Goal: Task Accomplishment & Management: Manage account settings

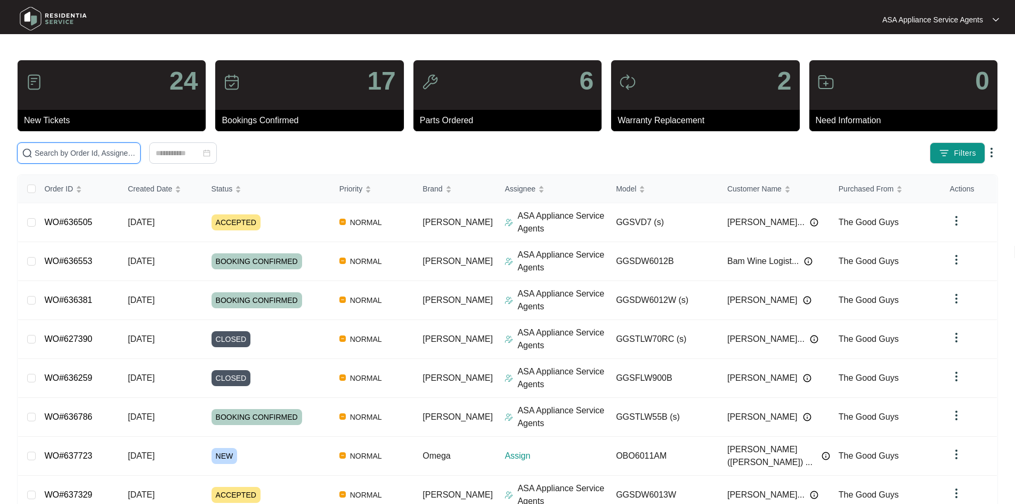
click at [71, 152] on input "text" at bounding box center [85, 153] width 101 height 12
type input "v"
paste input "637723"
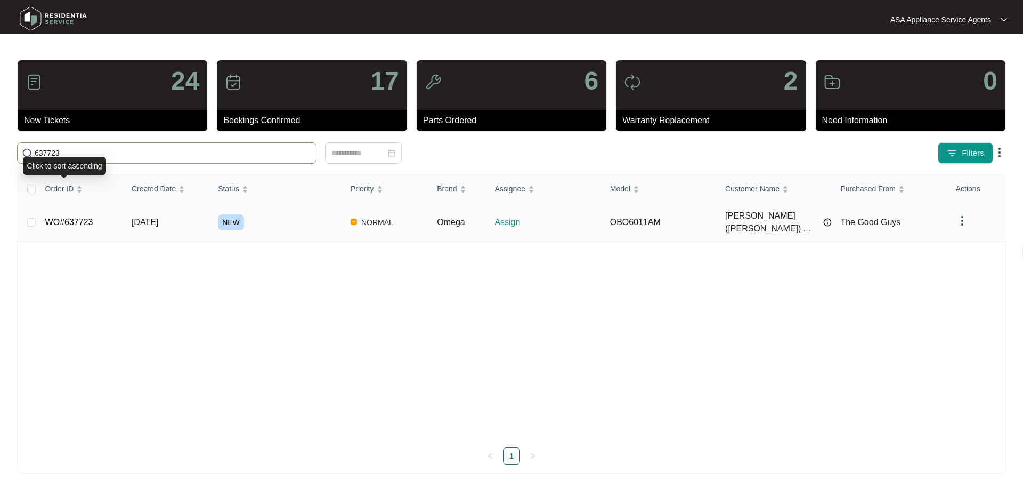
type input "637723"
click at [158, 221] on span "[DATE]" at bounding box center [145, 221] width 27 height 9
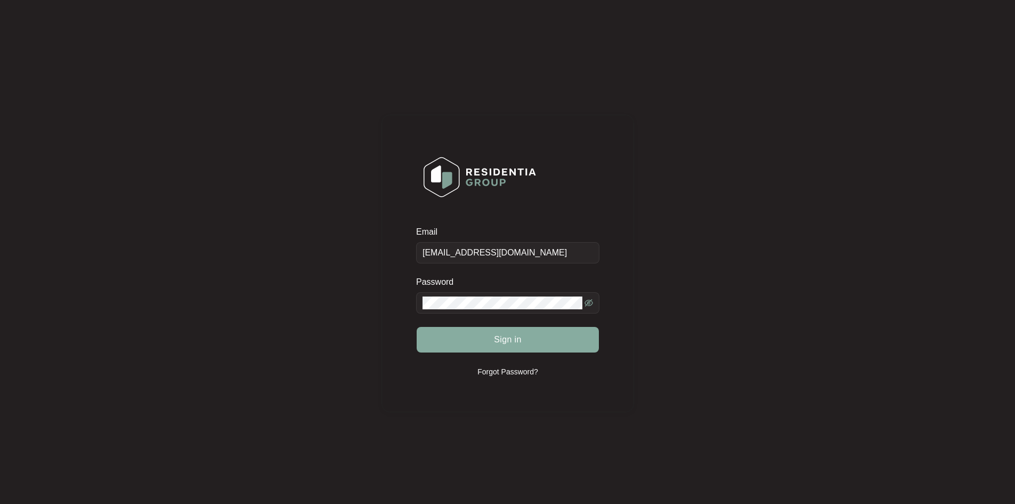
click at [480, 333] on button "Sign in" at bounding box center [508, 340] width 182 height 26
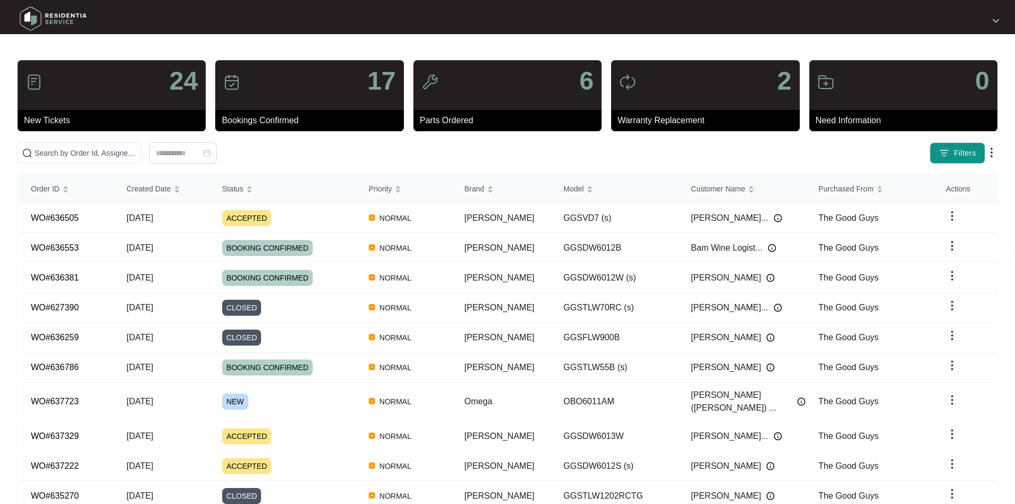
click at [155, 134] on div "24 New Tickets 17 Bookings Confirmed 6 Parts Ordered 2 Warranty Replacement 0 N…" at bounding box center [507, 302] width 981 height 485
click at [141, 147] on span at bounding box center [79, 152] width 124 height 21
paste input "637723"
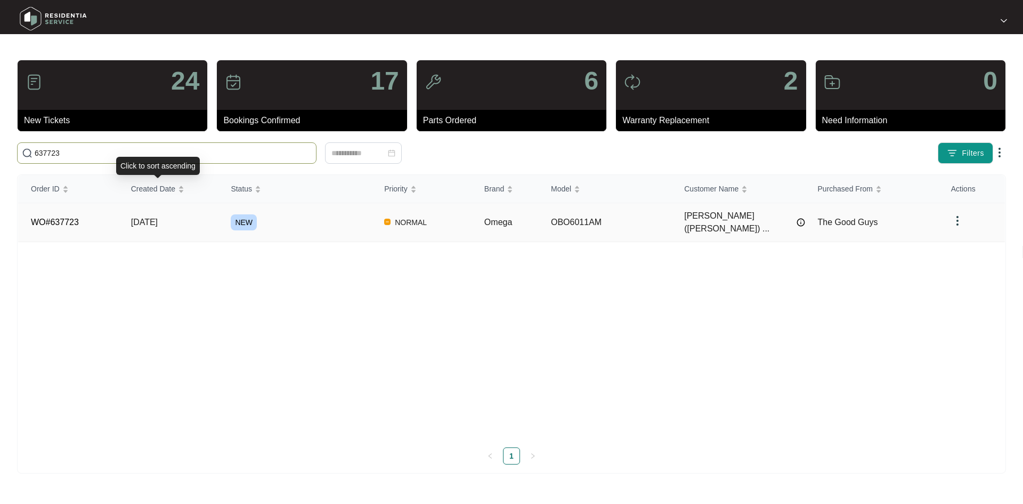
type input "637723"
click at [217, 217] on td "[DATE]" at bounding box center [168, 222] width 100 height 39
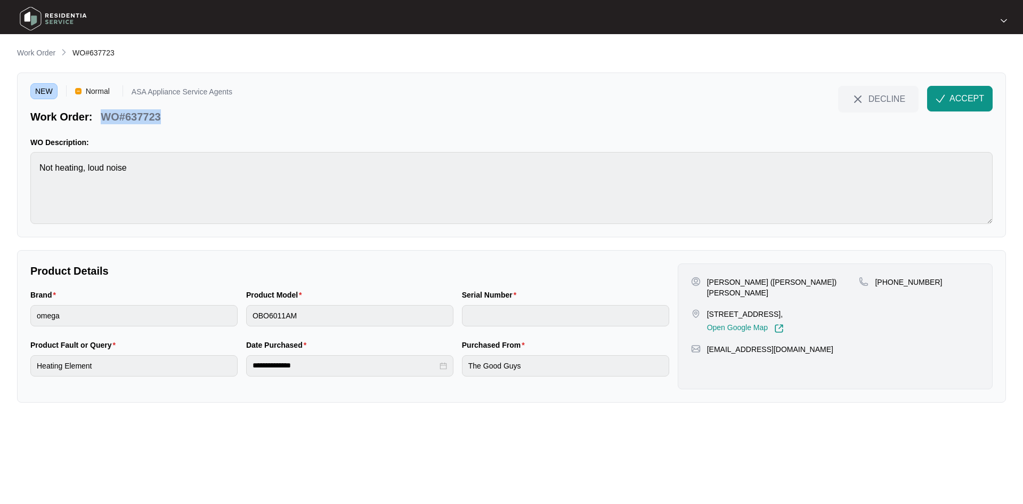
drag, startPoint x: 160, startPoint y: 119, endPoint x: 100, endPoint y: 120, distance: 60.2
click at [100, 120] on div "WO#637723" at bounding box center [130, 115] width 68 height 19
click at [141, 115] on p "WO#637723" at bounding box center [131, 116] width 60 height 15
click at [763, 282] on p "[PERSON_NAME] ([PERSON_NAME]) [PERSON_NAME]" at bounding box center [783, 287] width 152 height 21
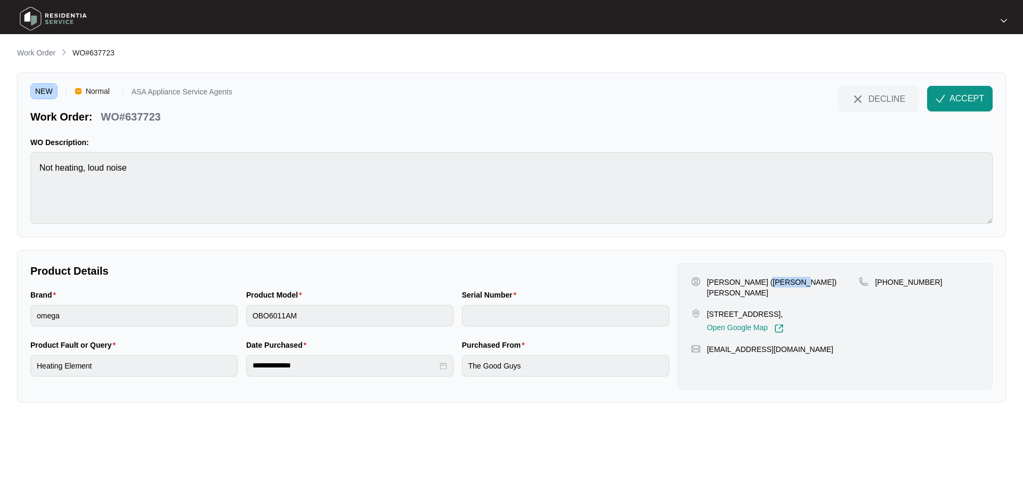
click at [763, 282] on p "[PERSON_NAME] ([PERSON_NAME]) [PERSON_NAME]" at bounding box center [783, 287] width 152 height 21
copy p "Stainton"
drag, startPoint x: 749, startPoint y: 282, endPoint x: 703, endPoint y: 283, distance: 45.3
click at [703, 283] on div "[PERSON_NAME] ([PERSON_NAME]) [PERSON_NAME]" at bounding box center [775, 287] width 168 height 21
copy div "Irene (krissi)"
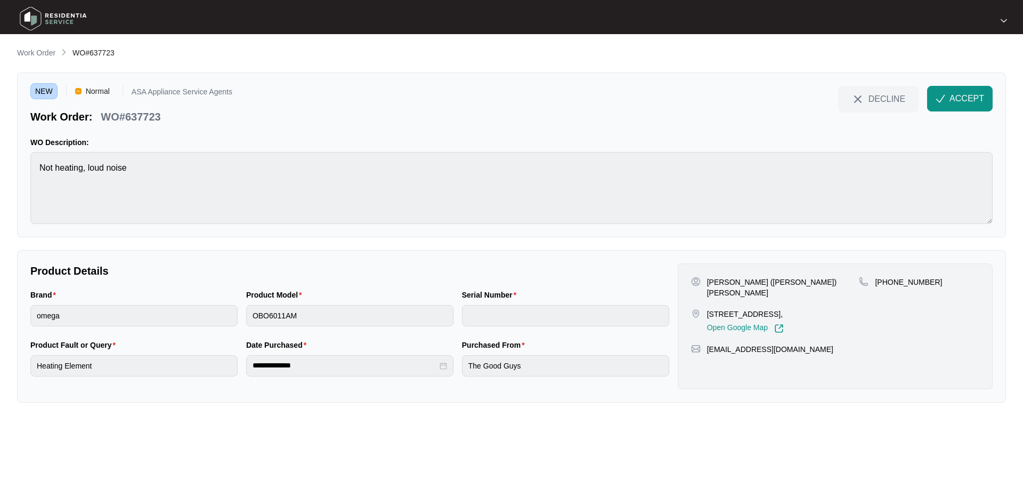
click at [755, 309] on p "[STREET_ADDRESS]," at bounding box center [745, 314] width 77 height 11
drag, startPoint x: 758, startPoint y: 303, endPoint x: 709, endPoint y: 301, distance: 49.6
click at [709, 309] on p "[STREET_ADDRESS]," at bounding box center [745, 314] width 77 height 11
copy p "39 ullinger loop"
click at [784, 309] on p "[STREET_ADDRESS]," at bounding box center [745, 314] width 77 height 11
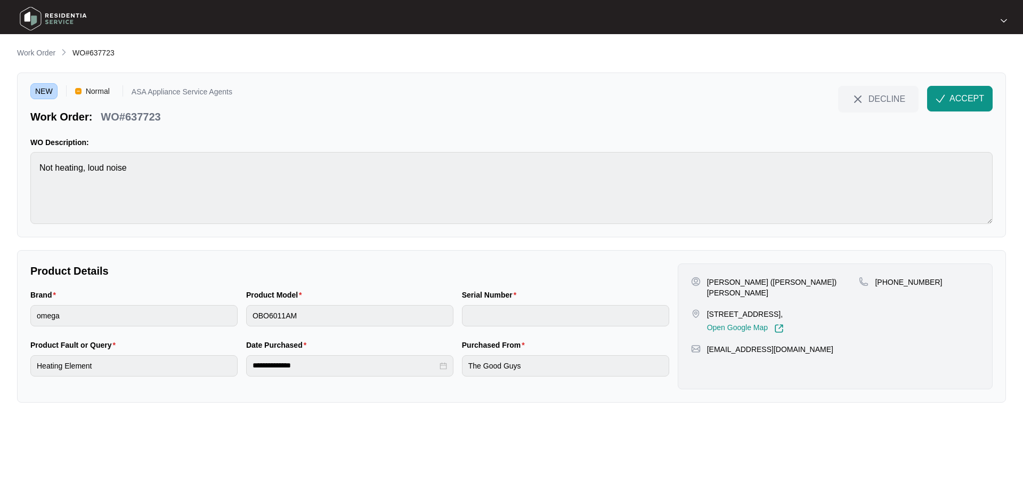
click at [784, 309] on p "[STREET_ADDRESS]," at bounding box center [745, 314] width 77 height 11
copy p "Marangaroo"
drag, startPoint x: 887, startPoint y: 282, endPoint x: 951, endPoint y: 283, distance: 64.0
click at [951, 283] on div "[PHONE_NUMBER]" at bounding box center [919, 282] width 120 height 11
copy p "435916140"
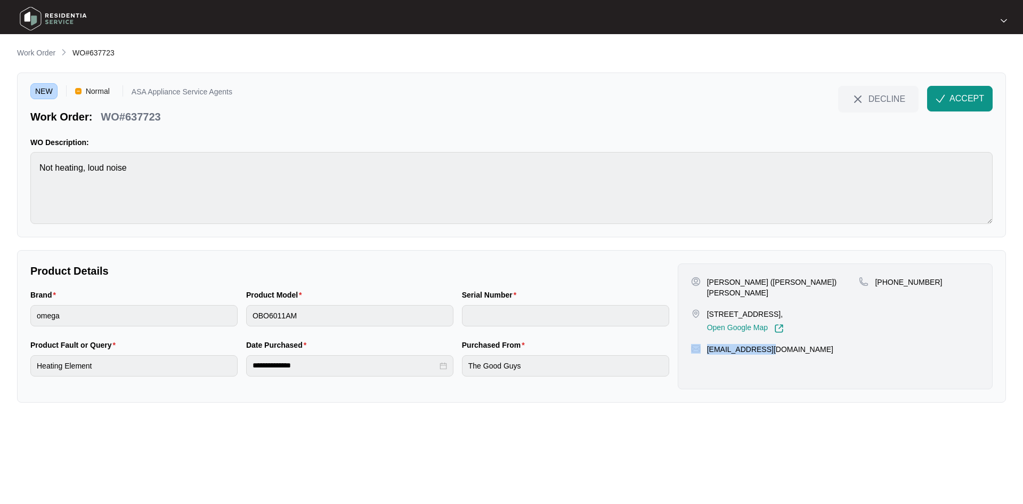
drag, startPoint x: 782, startPoint y: 338, endPoint x: 703, endPoint y: 340, distance: 78.9
click at [703, 344] on div "[EMAIL_ADDRESS][DOMAIN_NAME]" at bounding box center [835, 349] width 288 height 11
copy div "[EMAIL_ADDRESS][DOMAIN_NAME]"
click at [15, 164] on main "**********" at bounding box center [511, 252] width 1023 height 504
click at [226, 311] on div "Brand omega Product Model OBO6011AM Serial Number" at bounding box center [349, 314] width 647 height 50
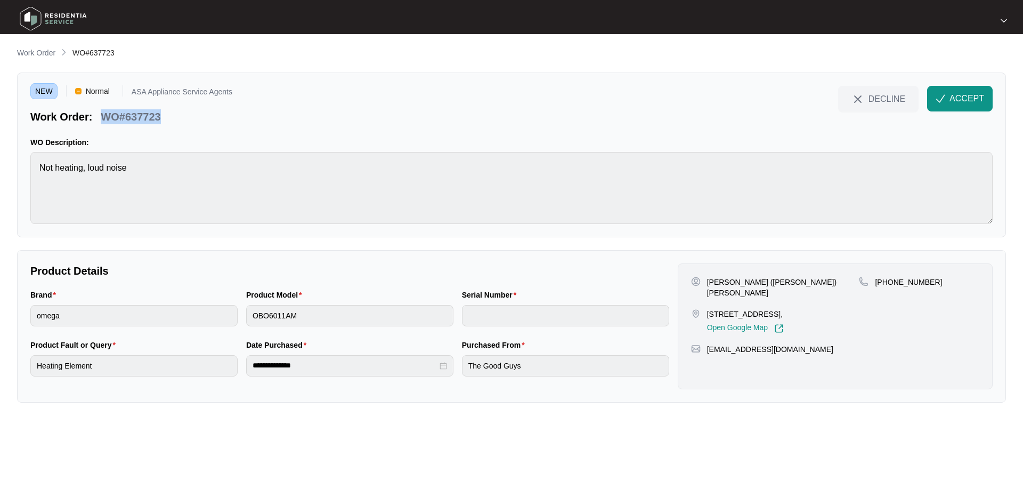
drag, startPoint x: 169, startPoint y: 116, endPoint x: 103, endPoint y: 118, distance: 65.6
click at [103, 118] on div "Work Order: WO#637723" at bounding box center [131, 115] width 202 height 19
copy p "WO#637723"
click at [956, 101] on span "ACCEPT" at bounding box center [967, 98] width 35 height 13
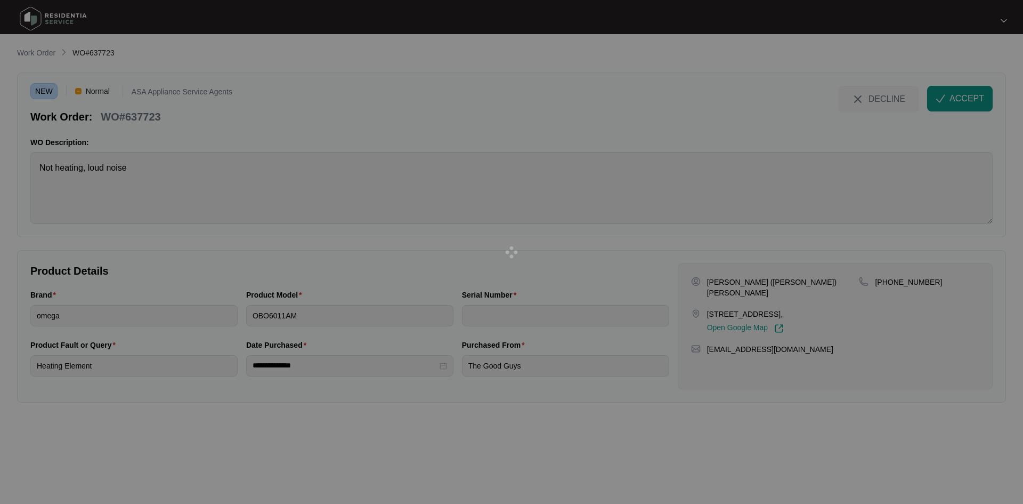
drag, startPoint x: 956, startPoint y: 101, endPoint x: 796, endPoint y: 81, distance: 161.1
click at [794, 78] on div at bounding box center [511, 252] width 1023 height 504
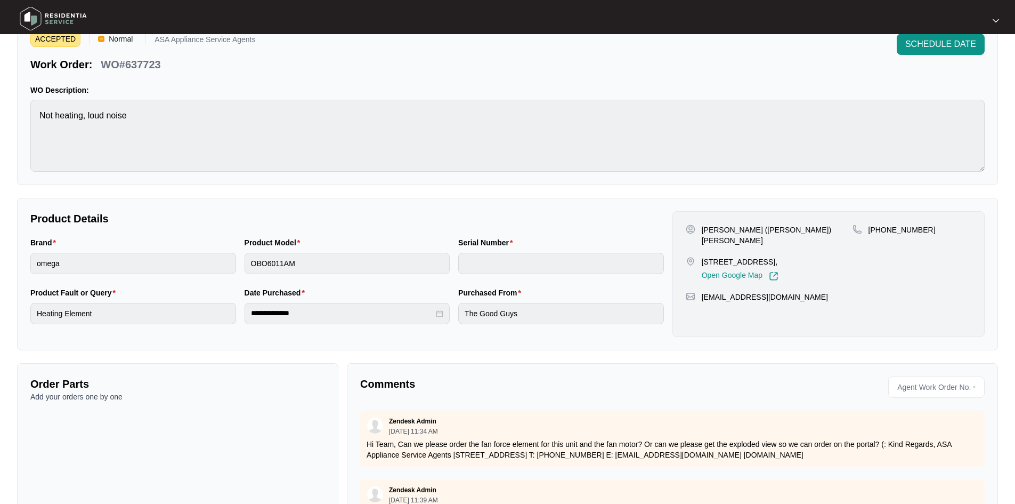
scroll to position [96, 0]
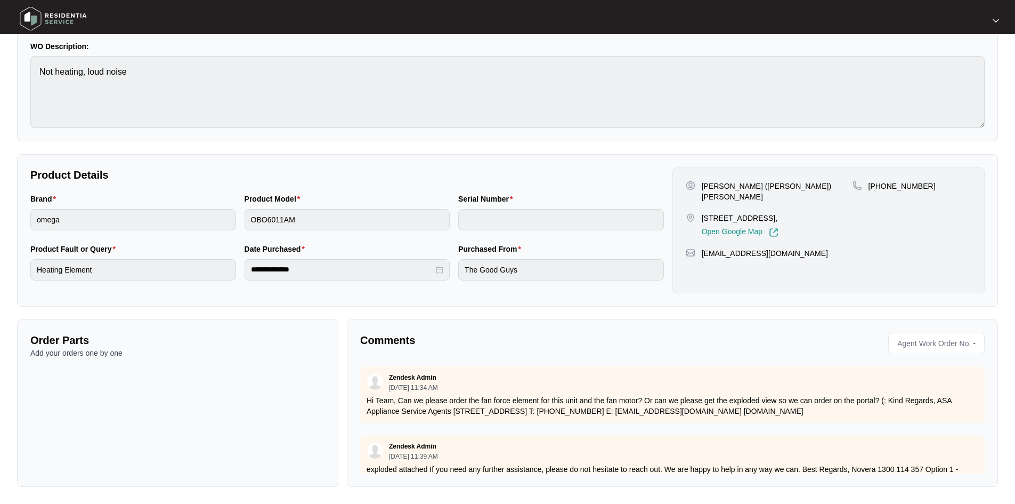
click at [65, 367] on div "Order Parts Add your orders one by one" at bounding box center [177, 402] width 321 height 167
click at [77, 356] on p "Add your orders one by one" at bounding box center [177, 352] width 295 height 11
click at [102, 401] on div "Order Parts Add your orders one by one" at bounding box center [177, 402] width 321 height 167
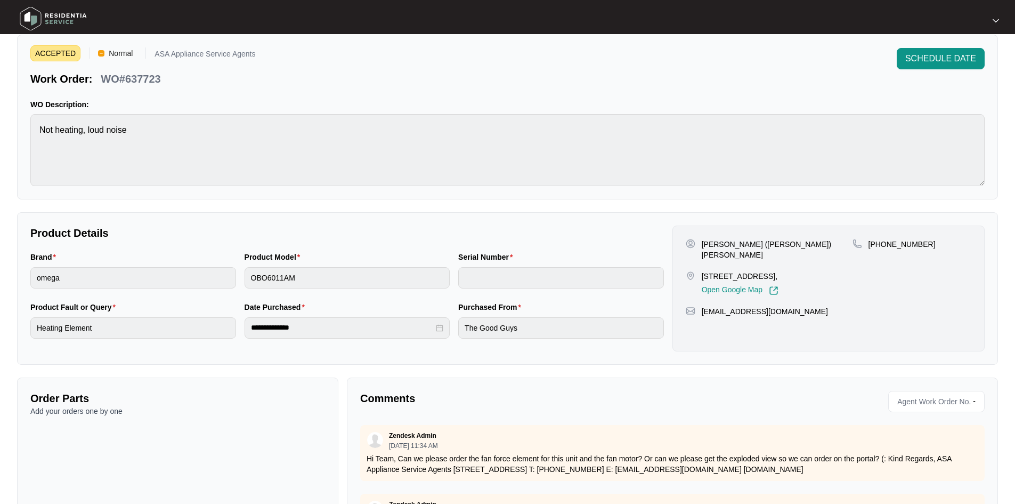
scroll to position [0, 0]
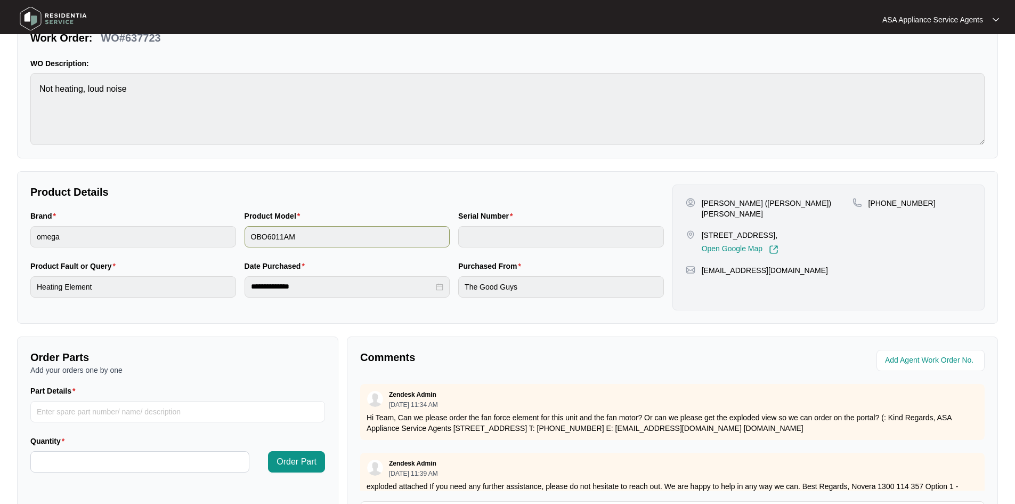
scroll to position [160, 0]
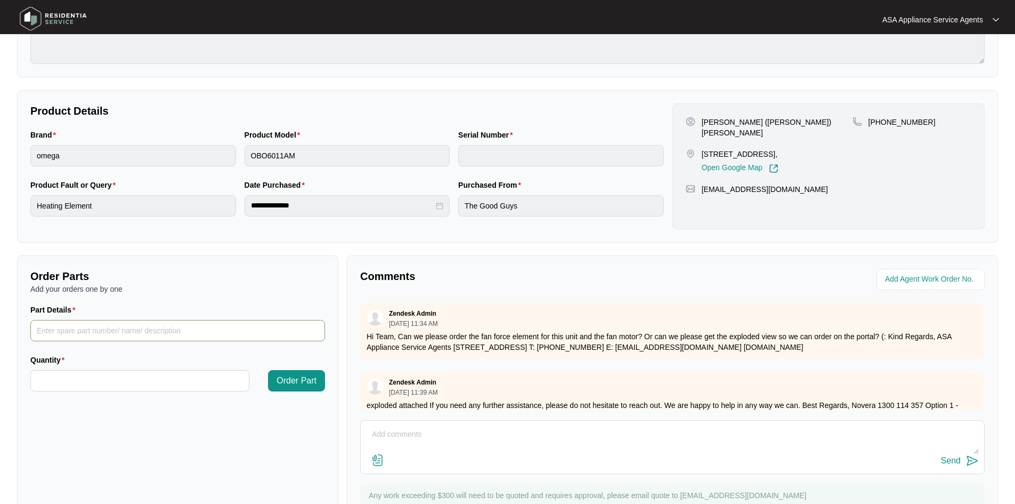
click at [73, 329] on input "Part Details" at bounding box center [177, 330] width 295 height 21
click at [148, 333] on input "Part Details" at bounding box center [177, 330] width 295 height 21
paste input "rear element - SP20476"
type input "rear element - SP20476"
click at [103, 380] on input "Quantity" at bounding box center [140, 380] width 218 height 20
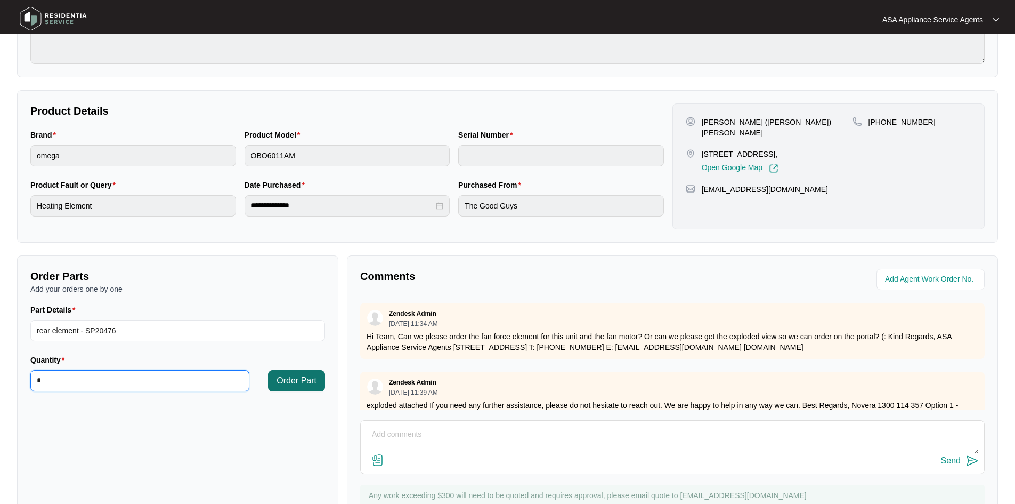
type input "*"
click at [289, 384] on span "Order Part" at bounding box center [297, 380] width 40 height 13
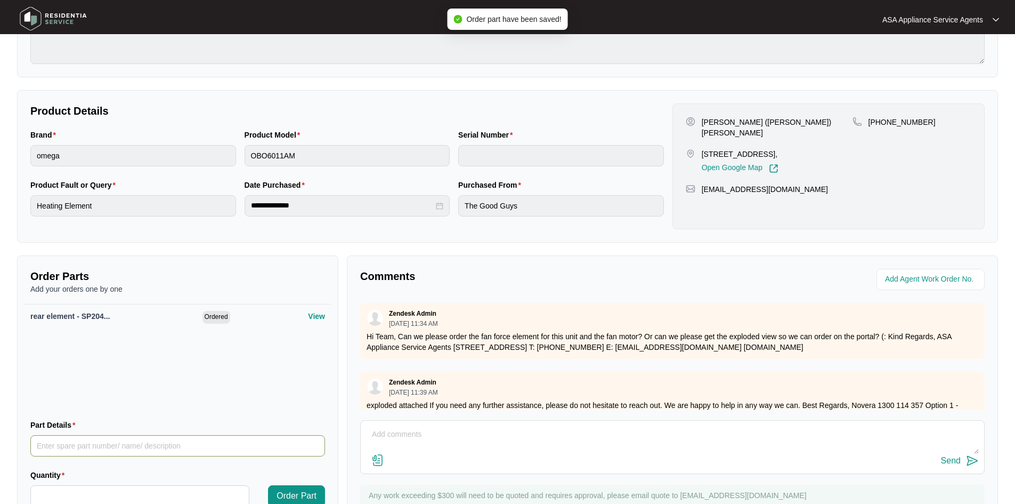
click at [118, 442] on input "Part Details" at bounding box center [177, 445] width 295 height 21
paste input "circulation fan assembly - SP20477"
type input "circulation fan assembly - SP20477"
click at [190, 491] on input "Quantity" at bounding box center [140, 495] width 218 height 20
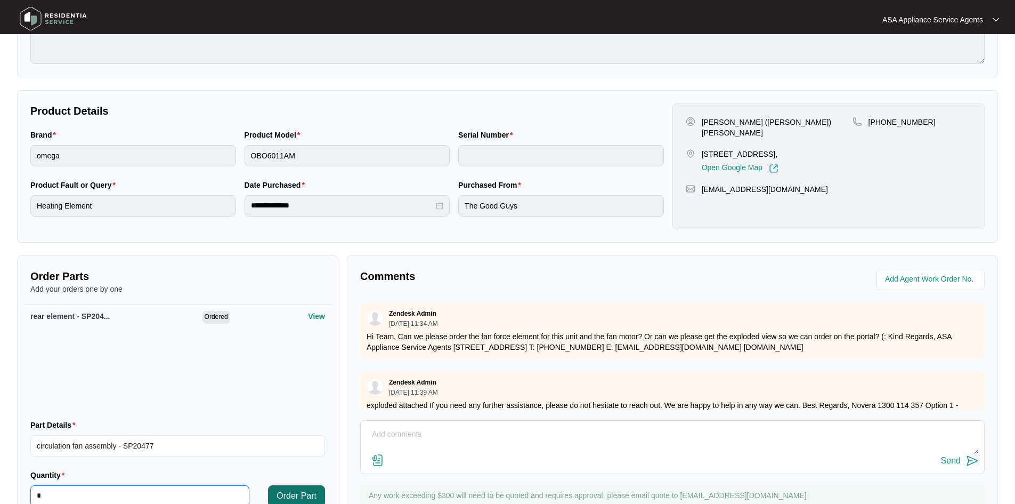
type input "*"
click at [300, 494] on span "Order Part" at bounding box center [297, 495] width 40 height 13
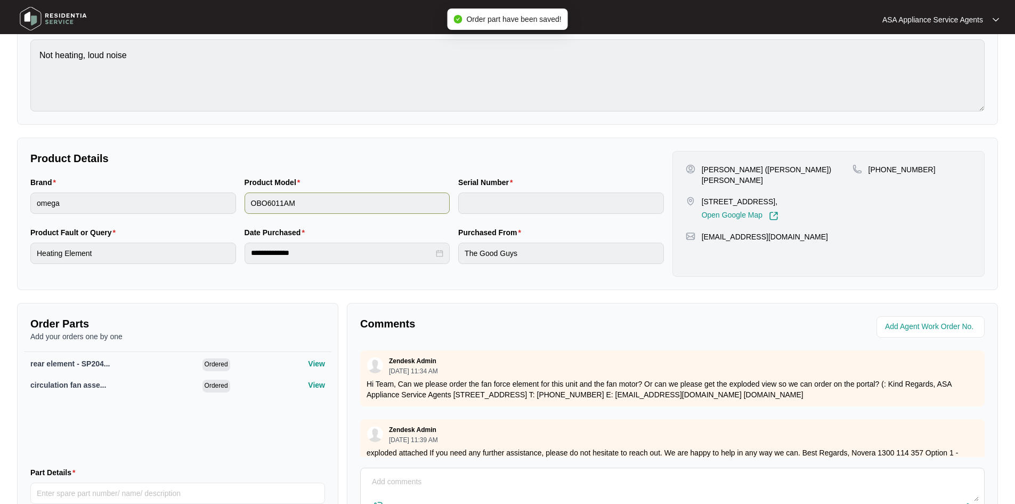
scroll to position [0, 0]
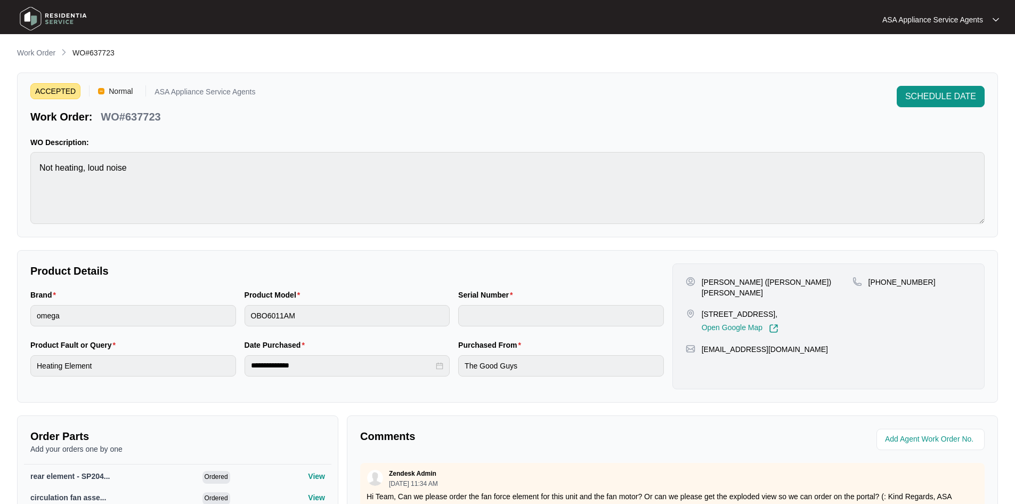
click at [372, 6] on div at bounding box center [508, 20] width 488 height 32
click at [37, 53] on p "Work Order" at bounding box center [36, 52] width 38 height 11
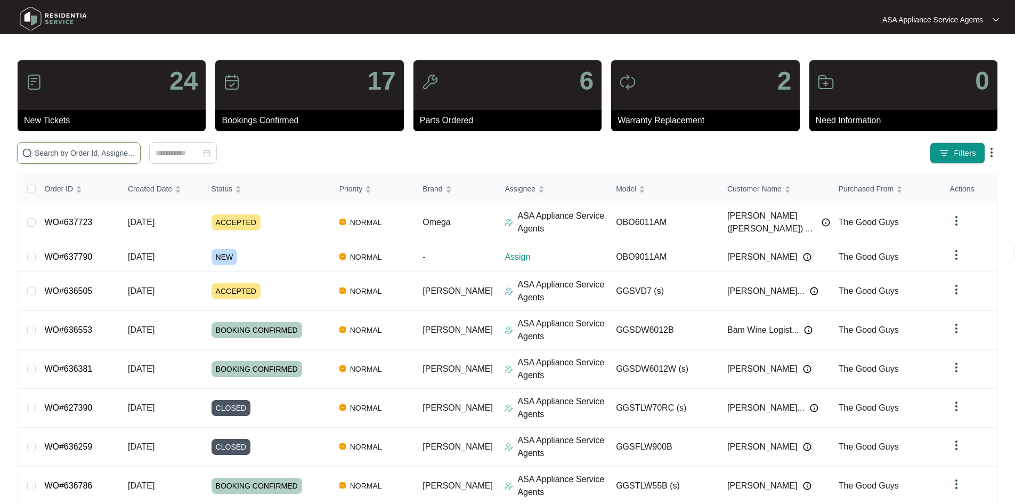
click at [115, 153] on input "text" at bounding box center [85, 153] width 101 height 12
paste input "637790"
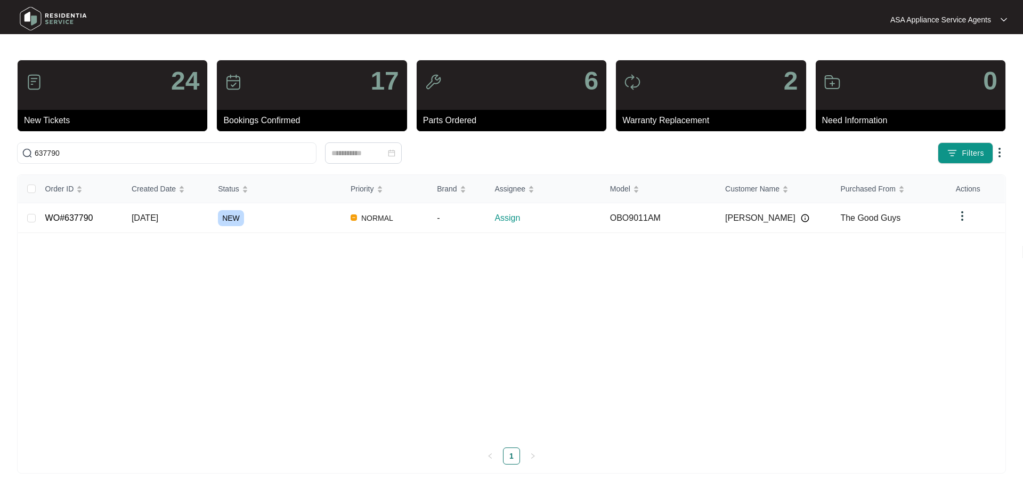
click at [410, 17] on div at bounding box center [511, 20] width 491 height 32
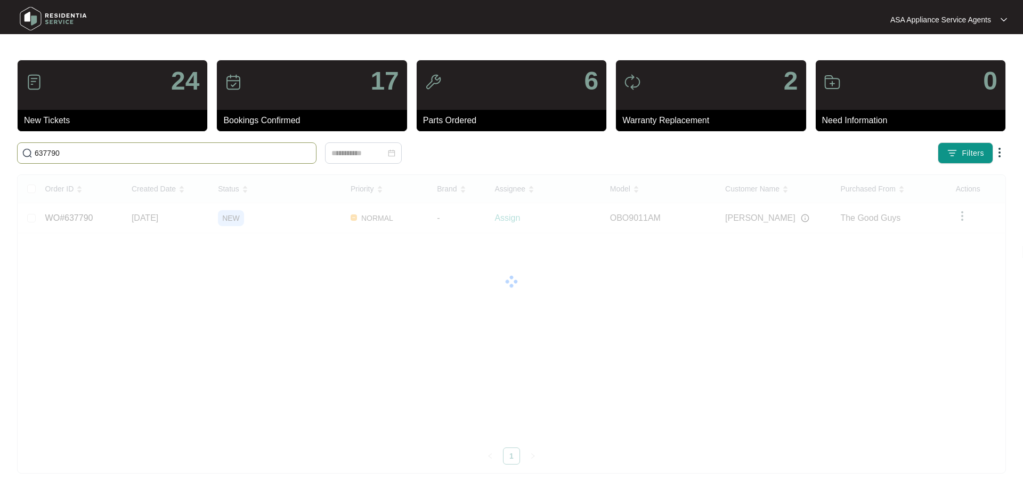
click at [99, 152] on input "637790" at bounding box center [173, 153] width 277 height 12
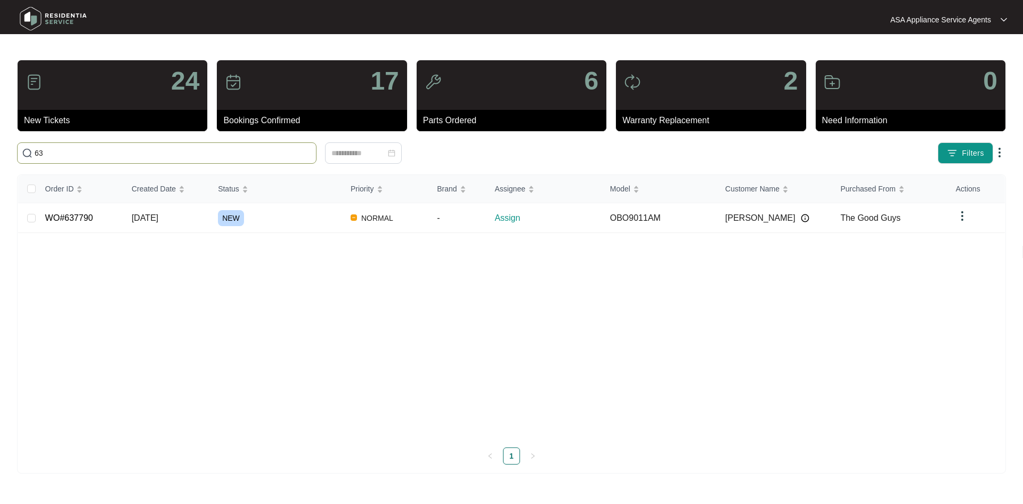
type input "6"
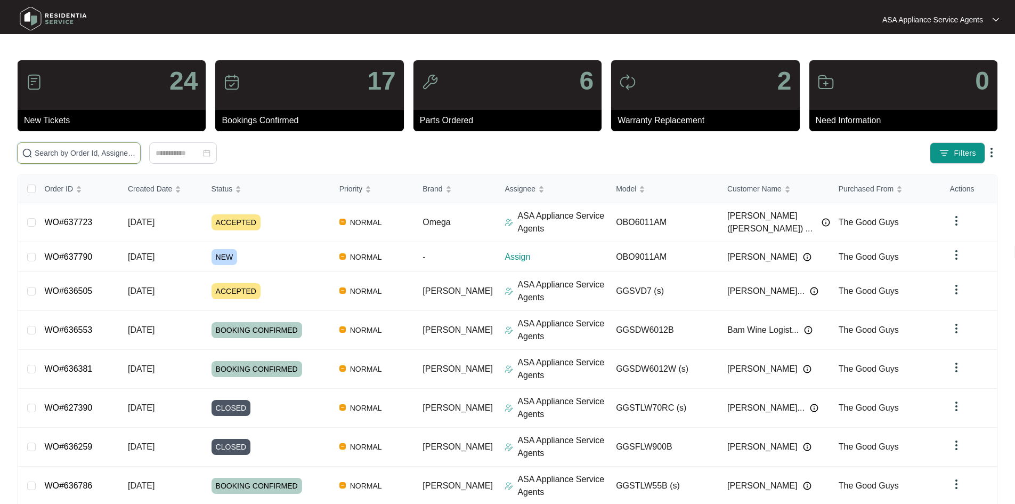
click at [47, 149] on input "text" at bounding box center [85, 153] width 101 height 12
click at [155, 257] on span "[DATE]" at bounding box center [141, 256] width 27 height 9
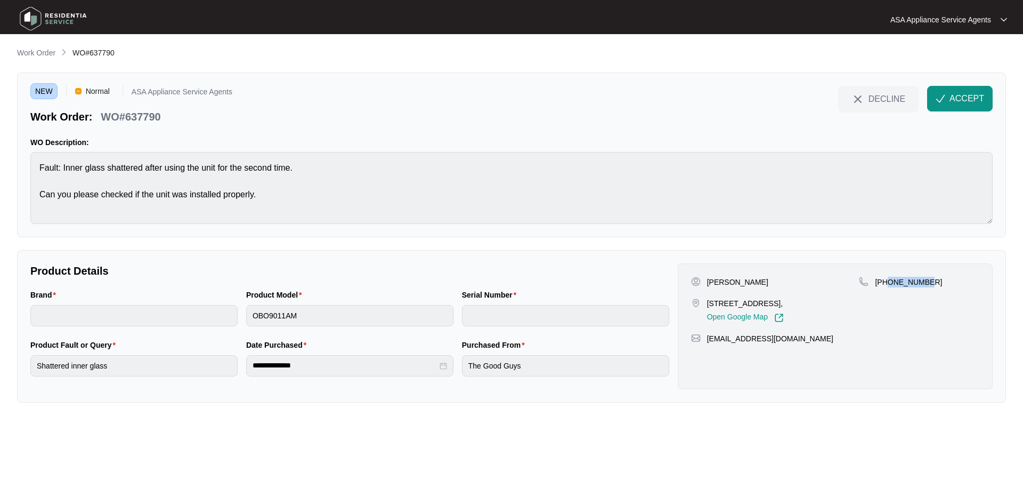
drag, startPoint x: 888, startPoint y: 280, endPoint x: 948, endPoint y: 281, distance: 59.7
click at [948, 281] on div "[PHONE_NUMBER]" at bounding box center [919, 282] width 120 height 11
copy p "473333037"
click at [9, 171] on main "**********" at bounding box center [511, 252] width 1023 height 504
click at [30, 164] on div "NEW Normal ASA Appliance Service Agents Work Order: WO#637790 DECLINE ACCEPT WO…" at bounding box center [511, 154] width 989 height 165
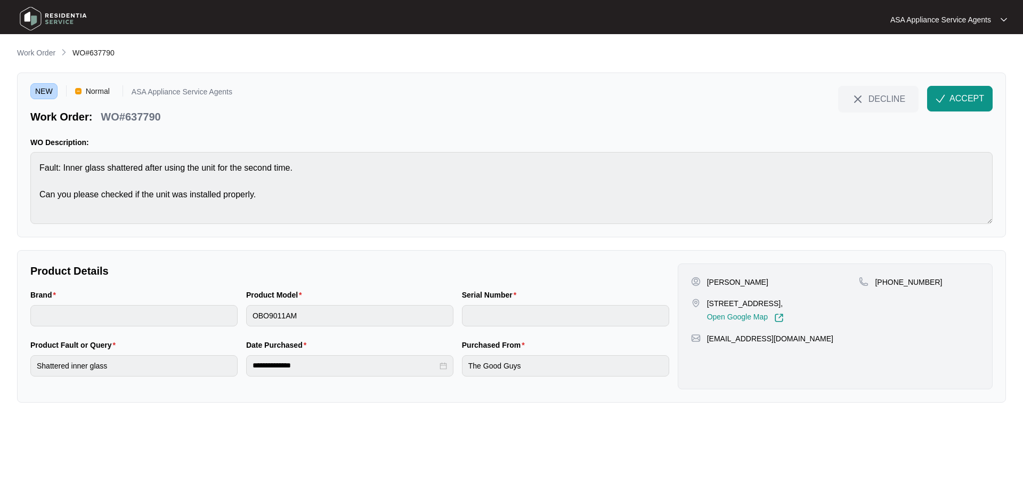
click at [744, 283] on p "[PERSON_NAME]" at bounding box center [737, 282] width 61 height 11
copy p "Western"
drag, startPoint x: 756, startPoint y: 303, endPoint x: 708, endPoint y: 303, distance: 47.4
click at [708, 303] on p "[STREET_ADDRESS]," at bounding box center [745, 303] width 77 height 11
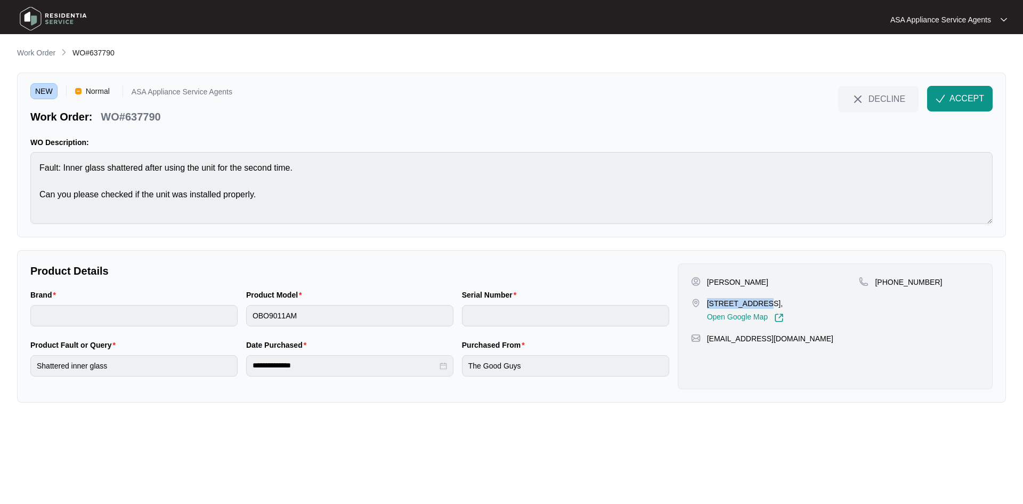
copy p "[STREET_ADDRESS]"
click at [221, 320] on div "Brand Product Model OBO9011AM Serial Number" at bounding box center [349, 314] width 647 height 50
drag, startPoint x: 888, startPoint y: 283, endPoint x: 962, endPoint y: 285, distance: 74.1
click at [962, 285] on div "[PHONE_NUMBER]" at bounding box center [919, 282] width 120 height 11
drag, startPoint x: 785, startPoint y: 341, endPoint x: 705, endPoint y: 345, distance: 80.0
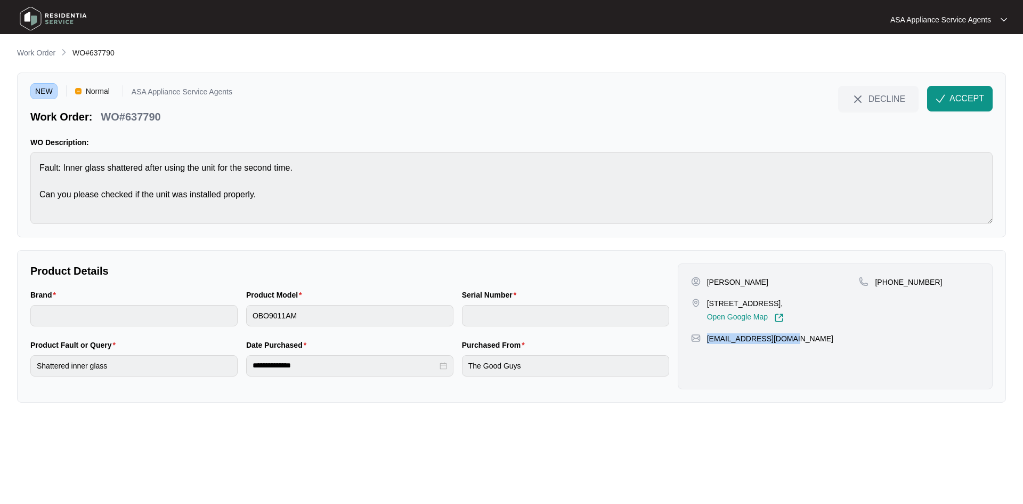
click at [705, 345] on div "Lara [GEOGRAPHIC_DATA][STREET_ADDRESS], Open Google Map [PHONE_NUMBER] [EMAIL_A…" at bounding box center [835, 326] width 315 height 126
copy p "[EMAIL_ADDRESS][DOMAIN_NAME]"
drag, startPoint x: 889, startPoint y: 283, endPoint x: 974, endPoint y: 280, distance: 85.3
click at [974, 280] on div "[PHONE_NUMBER]" at bounding box center [919, 282] width 120 height 11
copy p "473333037"
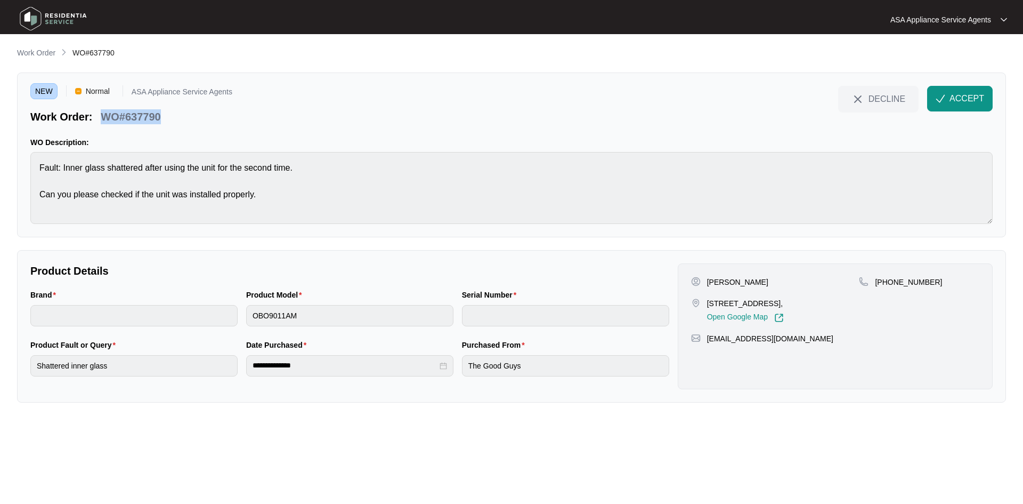
drag, startPoint x: 165, startPoint y: 111, endPoint x: 99, endPoint y: 115, distance: 66.2
click at [99, 115] on div "WO#637790" at bounding box center [130, 115] width 68 height 19
copy p "WO#637790"
click at [948, 96] on button "ACCEPT" at bounding box center [960, 99] width 66 height 26
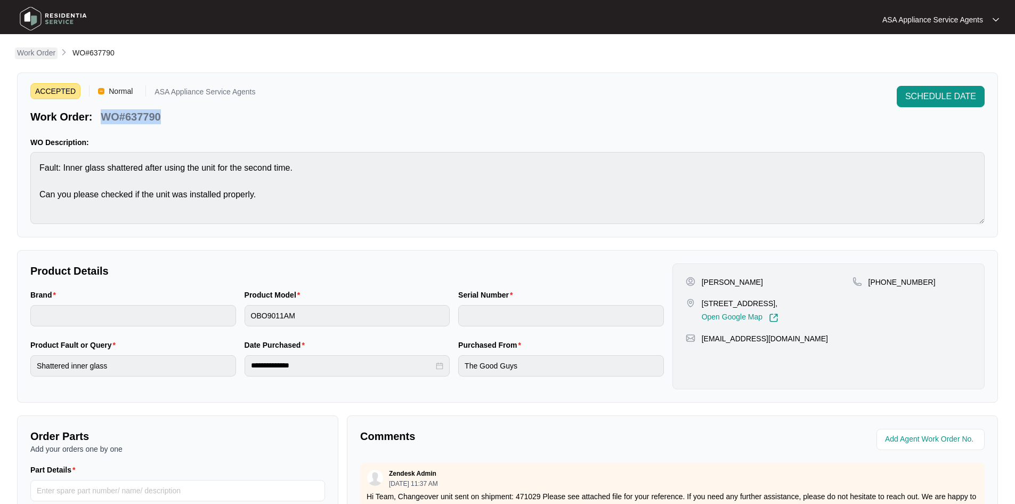
click at [33, 54] on p "Work Order" at bounding box center [36, 52] width 38 height 11
